Goal: Information Seeking & Learning: Learn about a topic

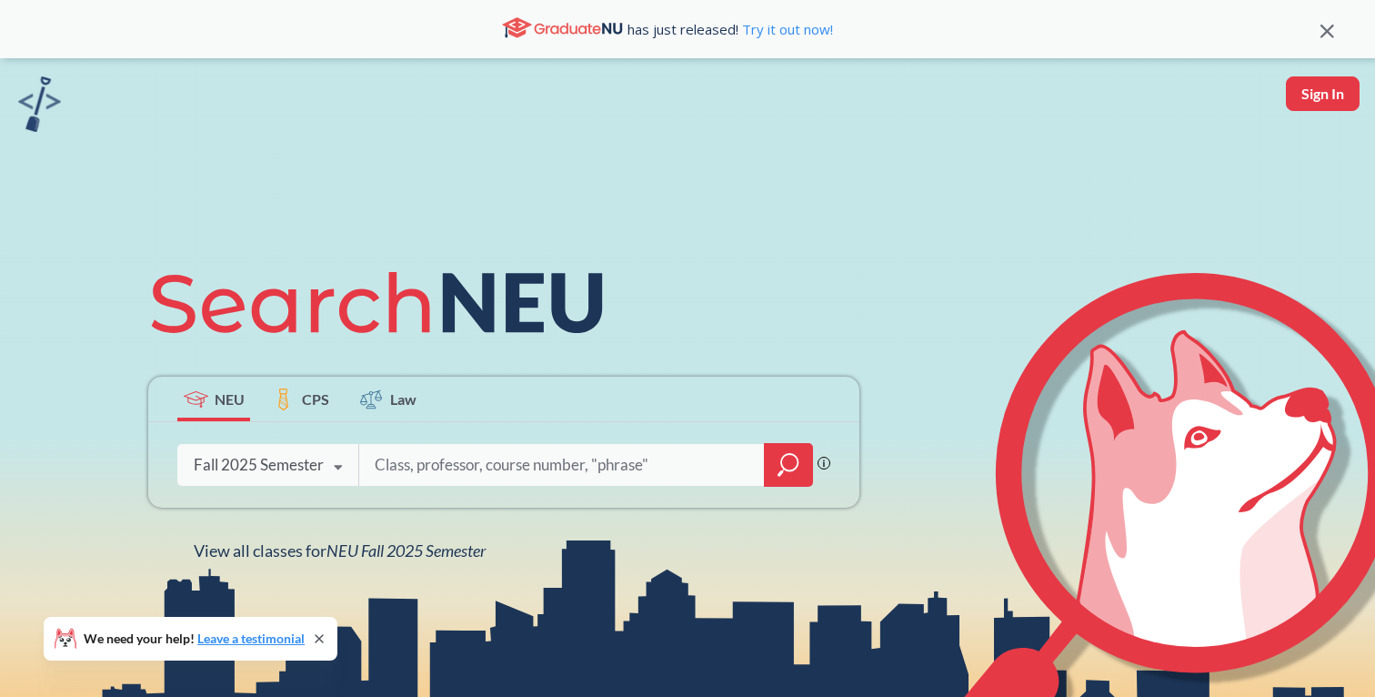
click at [437, 470] on input "search" at bounding box center [562, 465] width 378 height 38
type input "financial accounting and reporting"
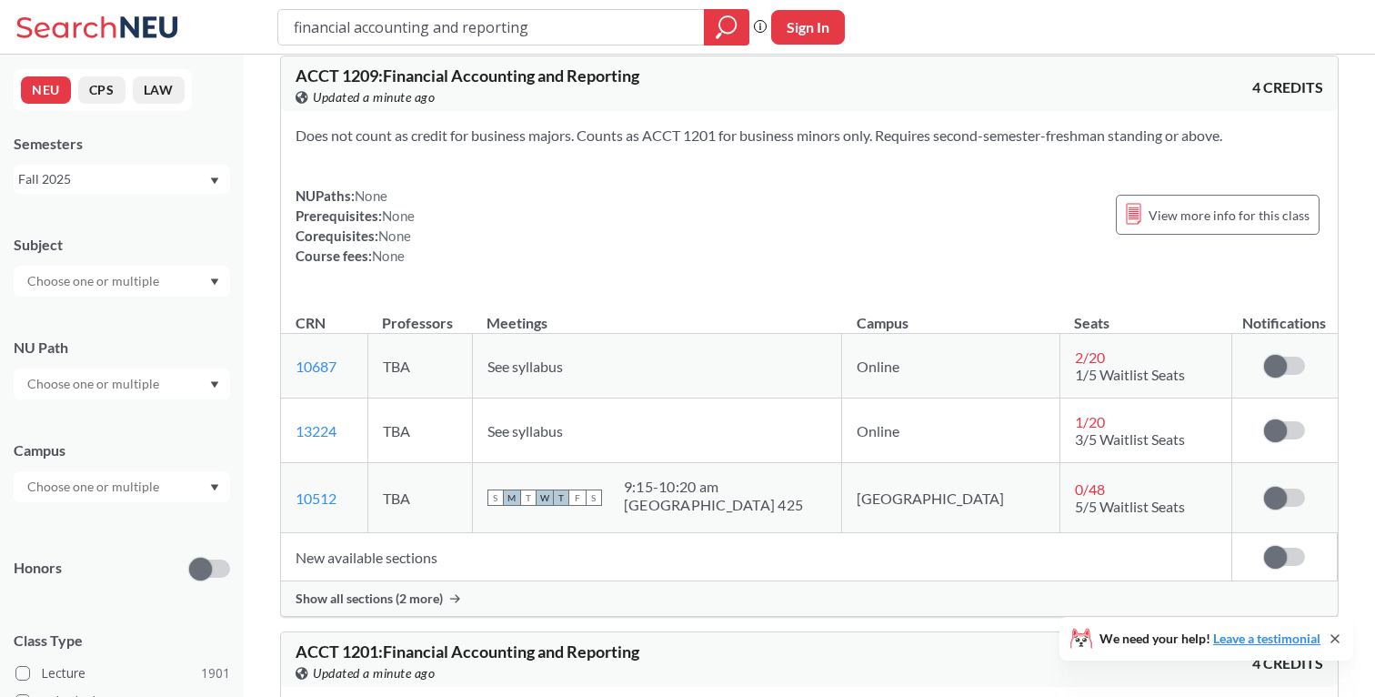
scroll to position [35, 0]
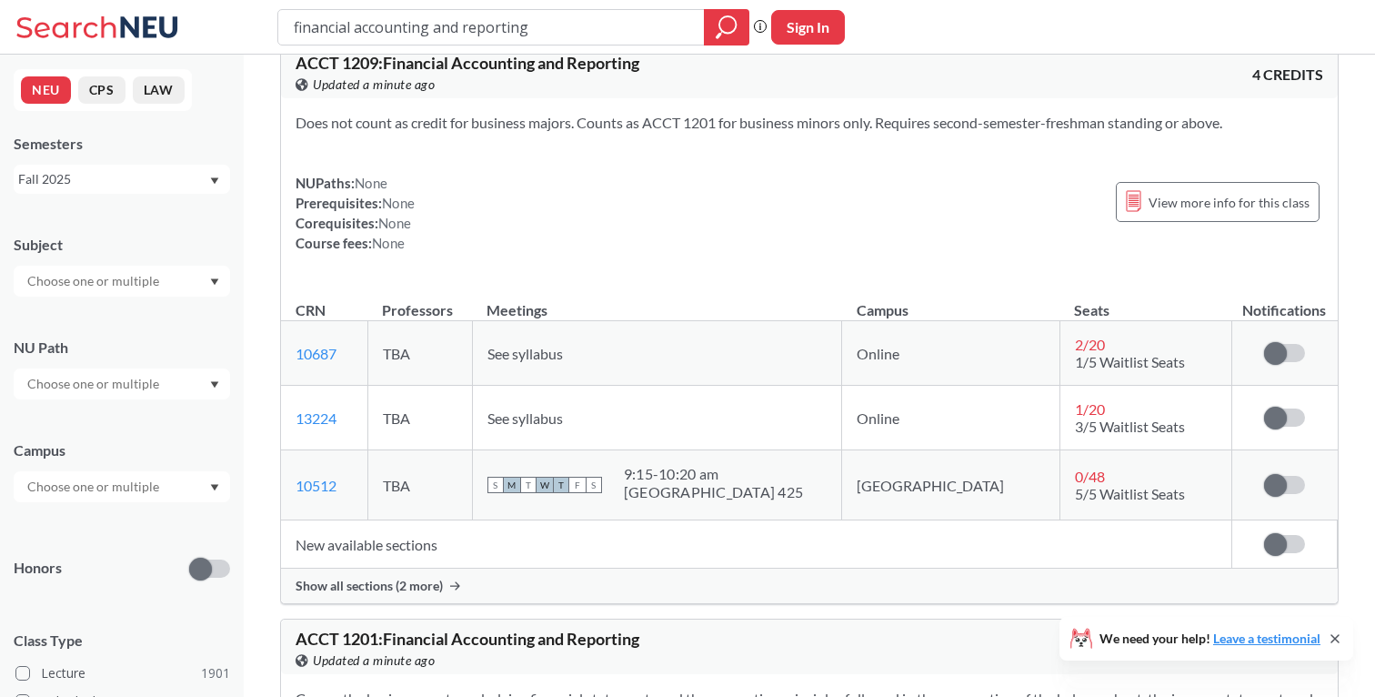
click at [446, 603] on div "ACCT 1209 : Financial Accounting and Reporting View this course on Banner. Upda…" at bounding box center [809, 323] width 1058 height 561
click at [447, 588] on div "Show all sections (2 more)" at bounding box center [809, 585] width 1057 height 35
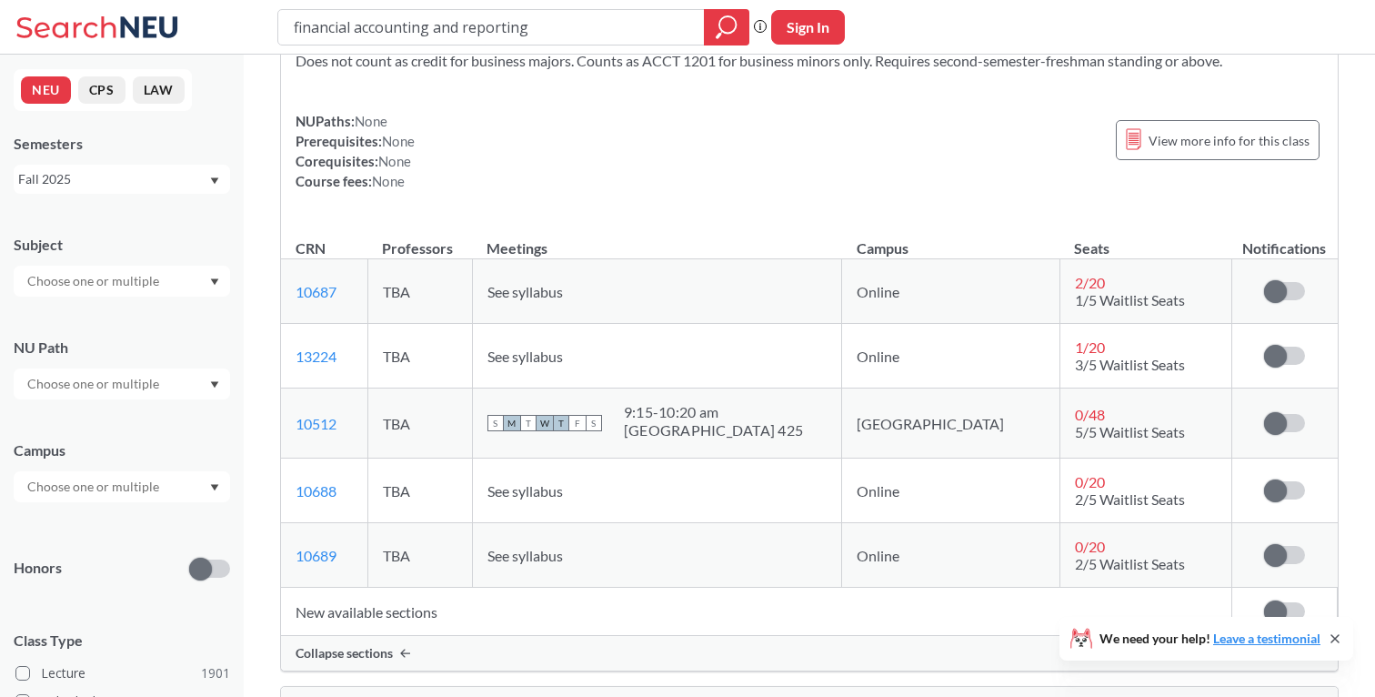
scroll to position [95, 0]
drag, startPoint x: 342, startPoint y: 292, endPoint x: 294, endPoint y: 288, distance: 48.3
click at [294, 288] on td "10687 View this section on Banner." at bounding box center [324, 293] width 86 height 65
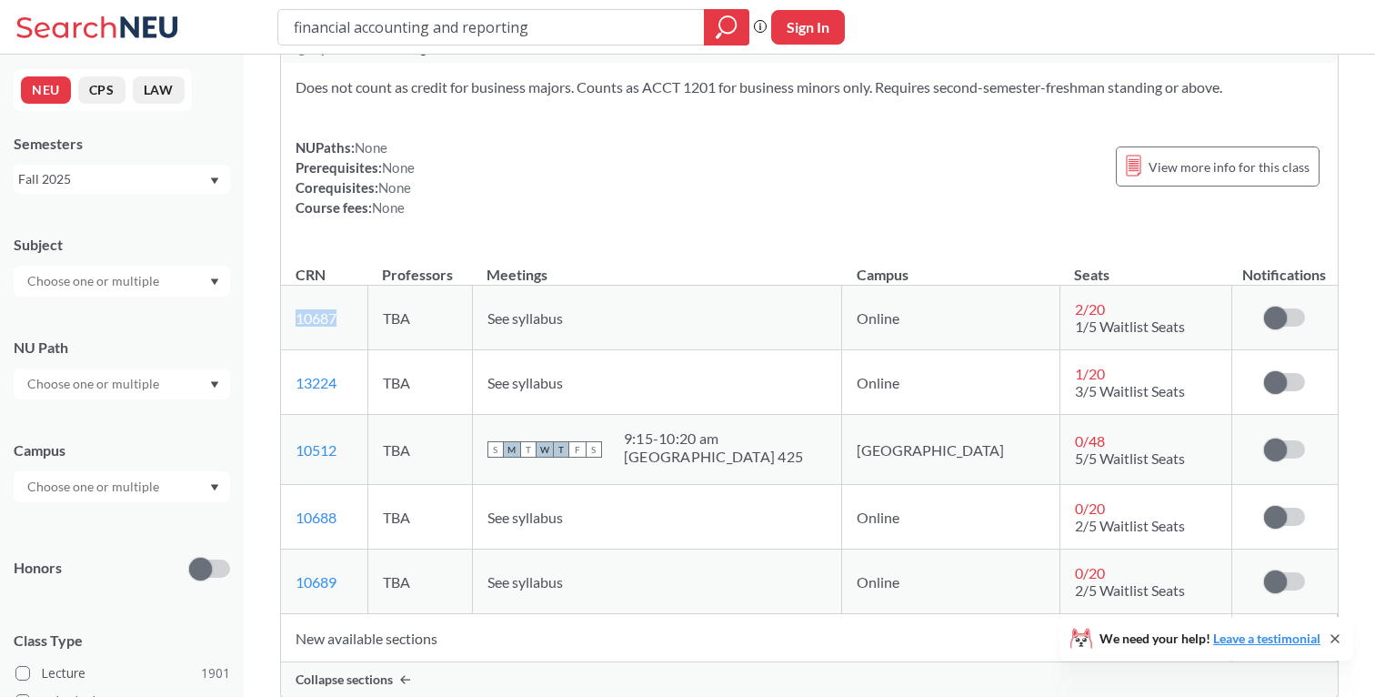
scroll to position [74, 0]
copy link "10687"
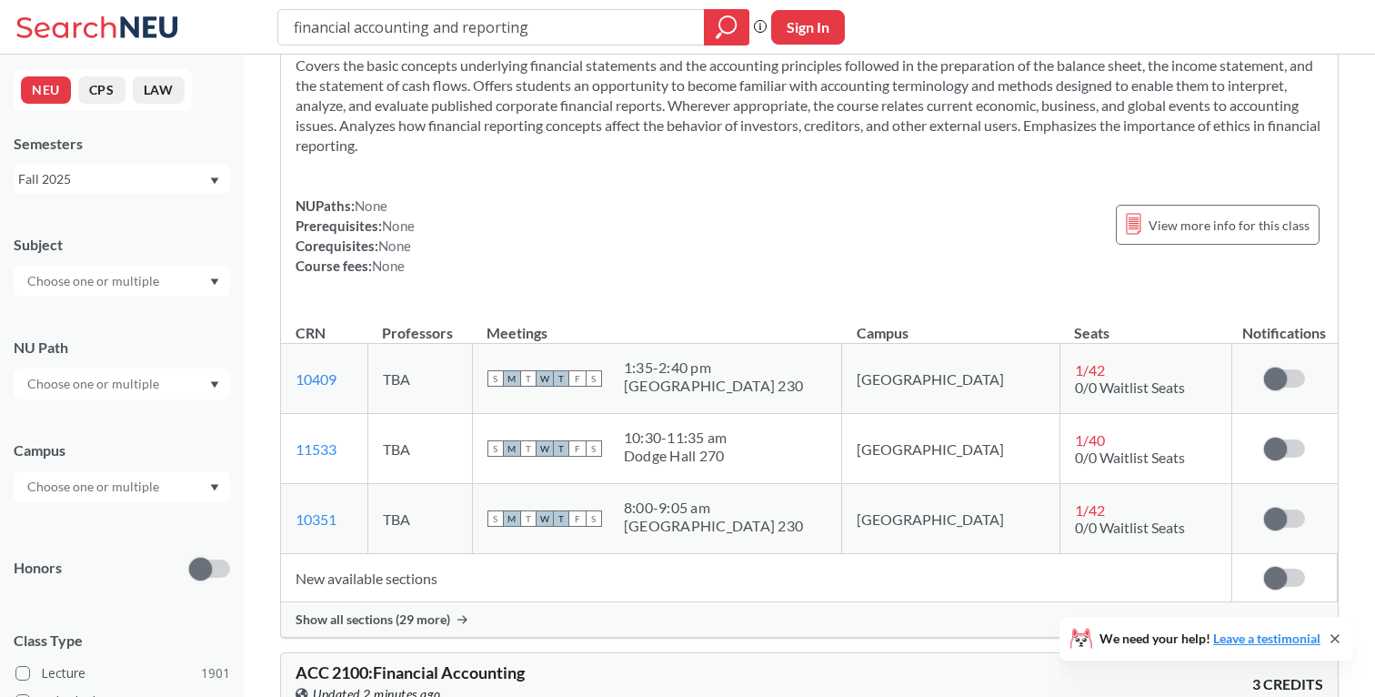
scroll to position [802, 0]
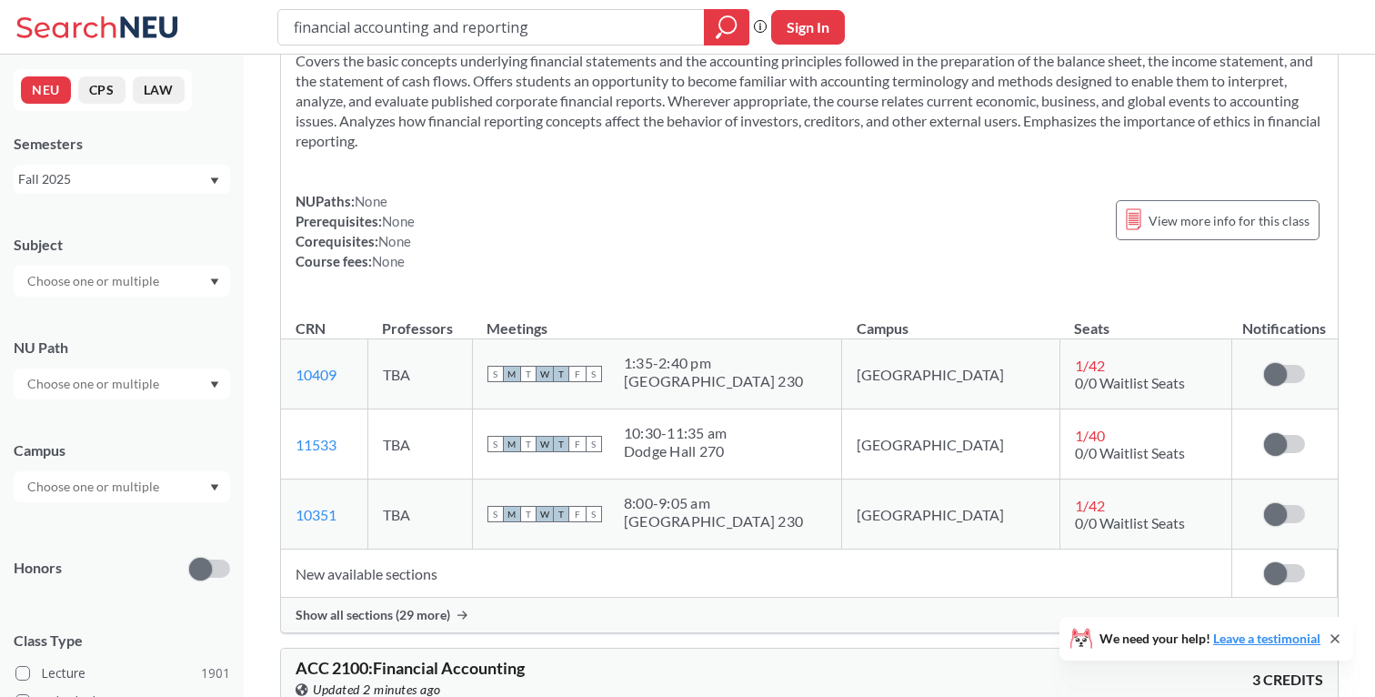
click at [453, 615] on div "Show all sections (29 more)" at bounding box center [809, 614] width 1057 height 35
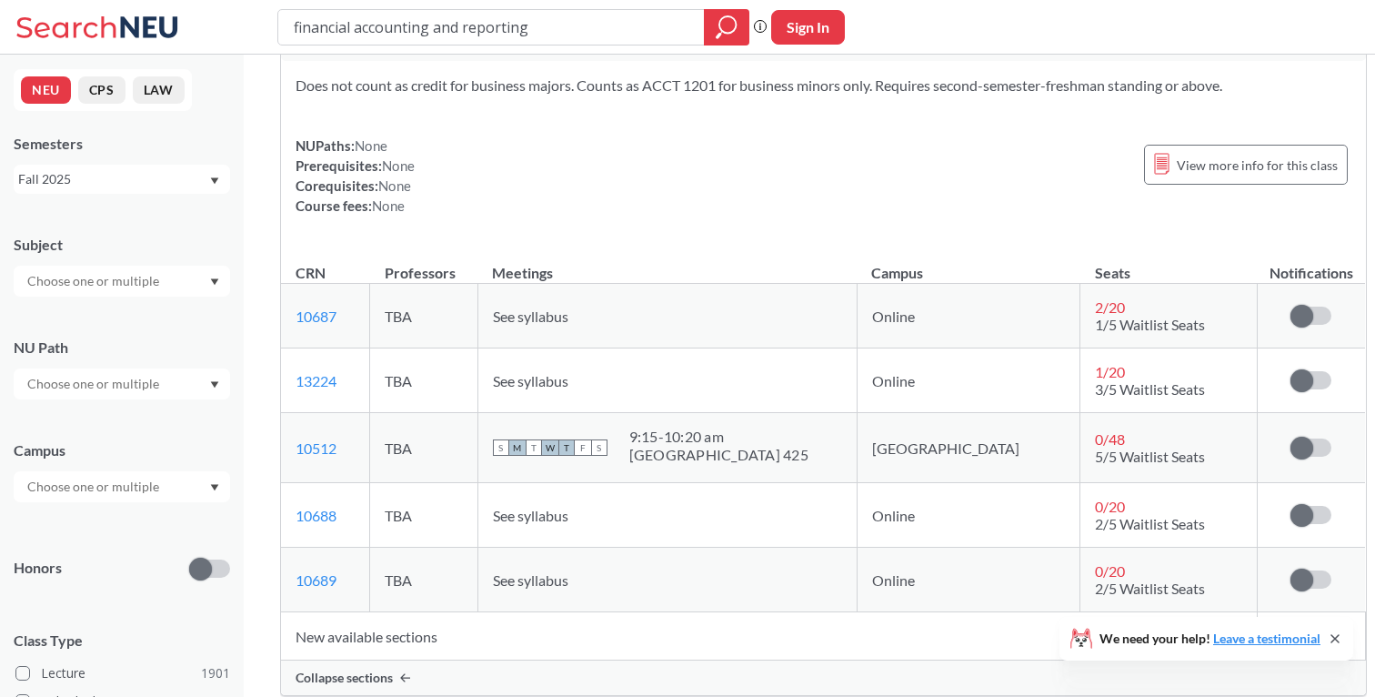
scroll to position [85, 0]
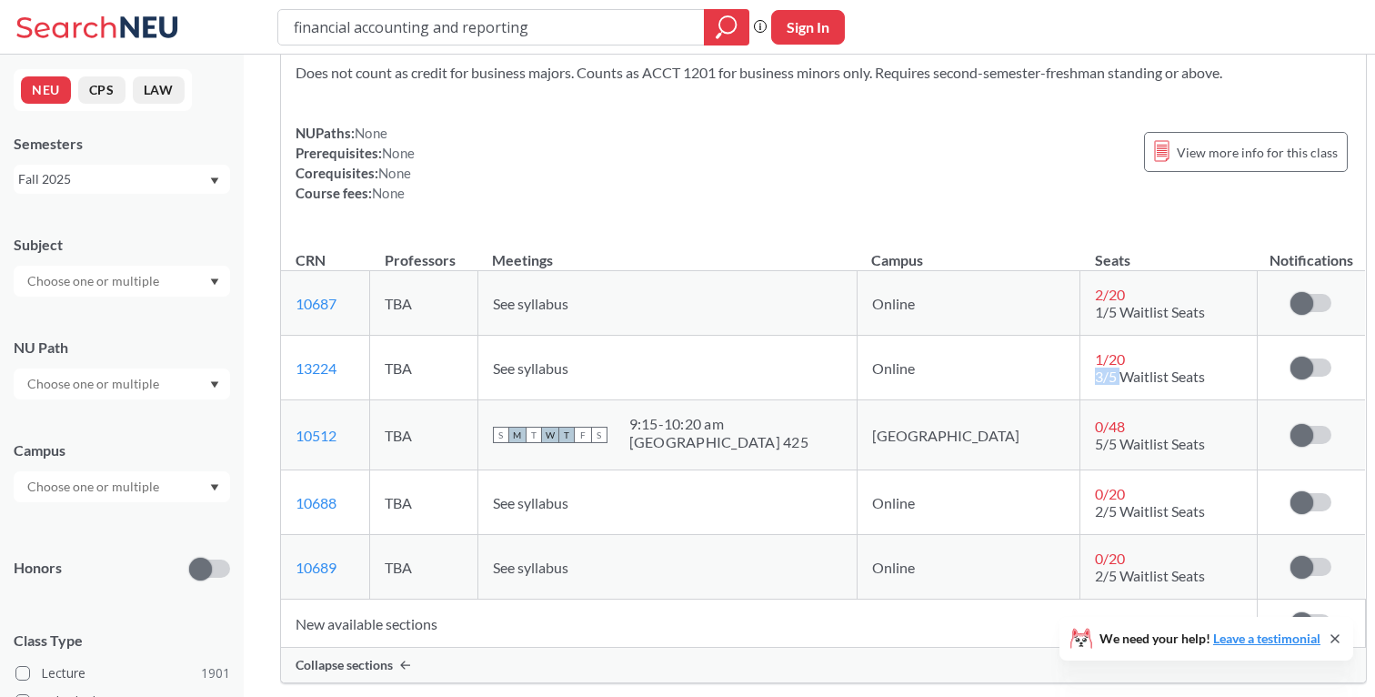
drag, startPoint x: 1026, startPoint y: 378, endPoint x: 1057, endPoint y: 378, distance: 30.9
click at [1095, 378] on span "3/5 Waitlist Seats" at bounding box center [1150, 375] width 110 height 17
